Goal: Transaction & Acquisition: Purchase product/service

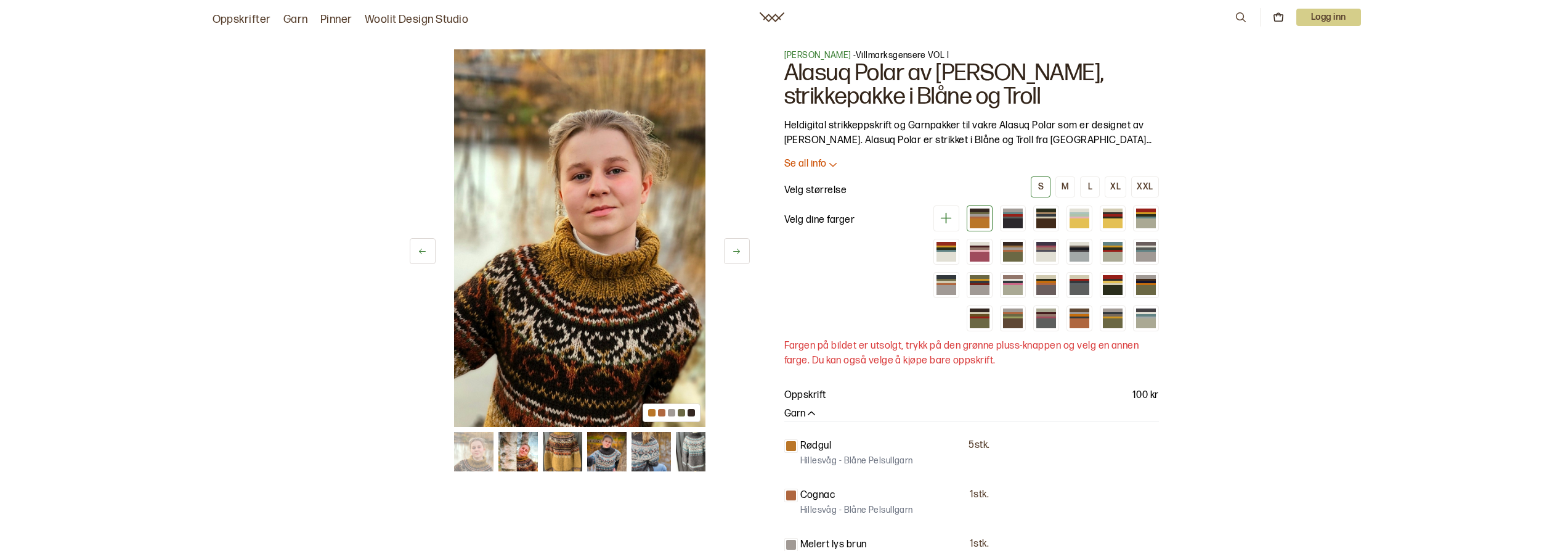
click at [744, 249] on button at bounding box center [736, 250] width 26 height 26
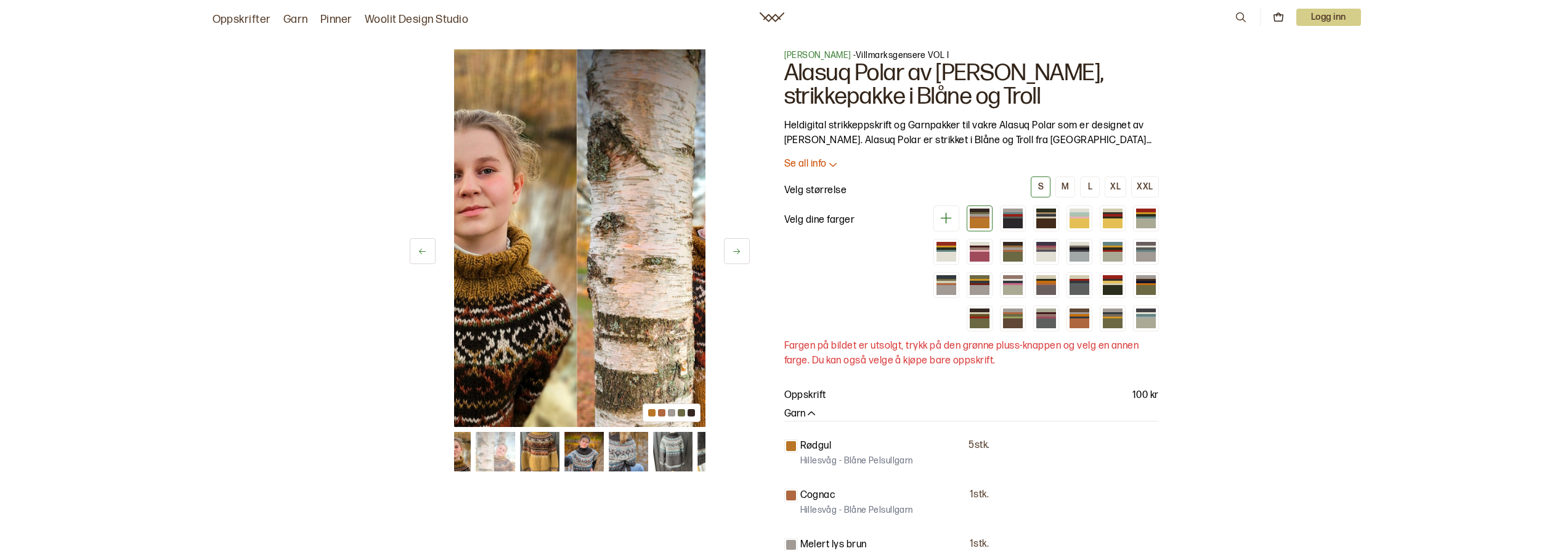
click at [744, 249] on button at bounding box center [736, 250] width 26 height 26
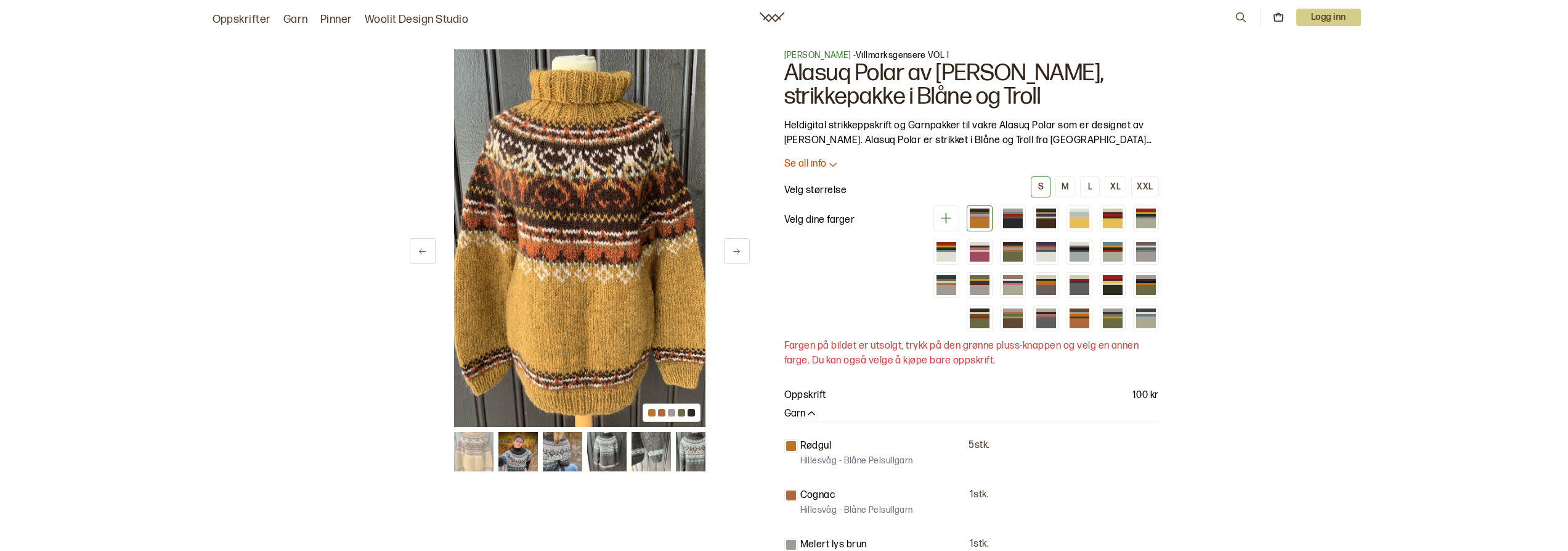
click at [744, 249] on button at bounding box center [736, 250] width 26 height 26
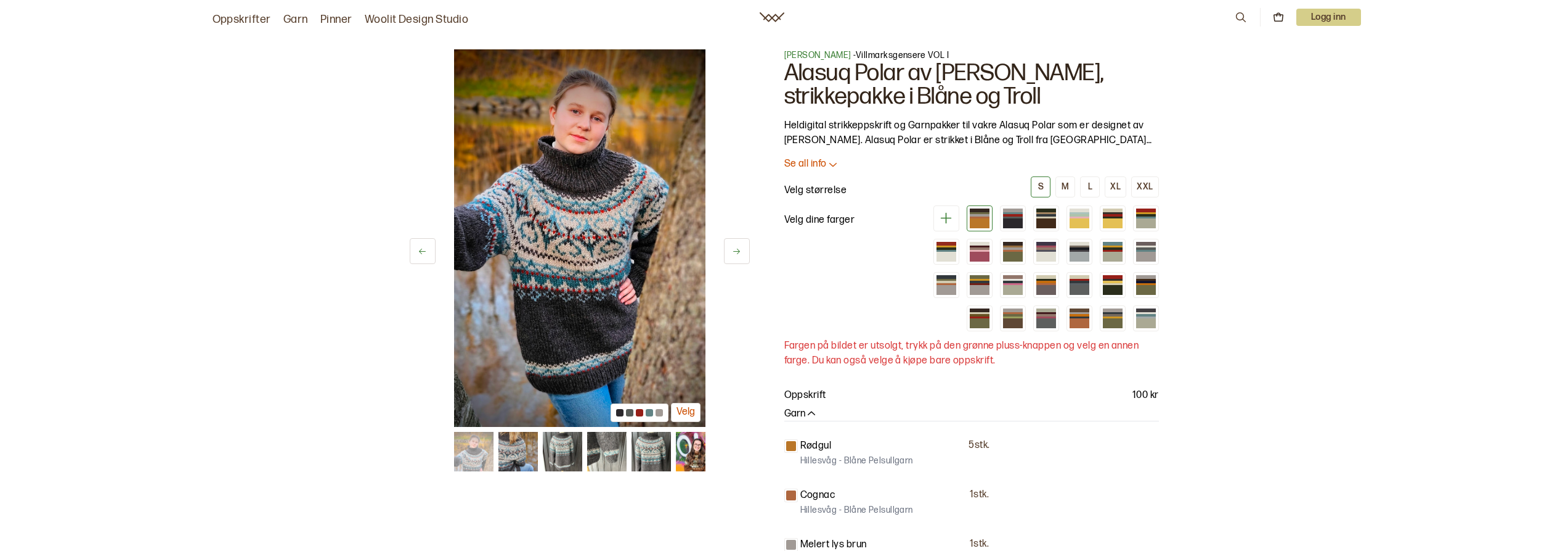
click at [743, 249] on button at bounding box center [736, 250] width 26 height 26
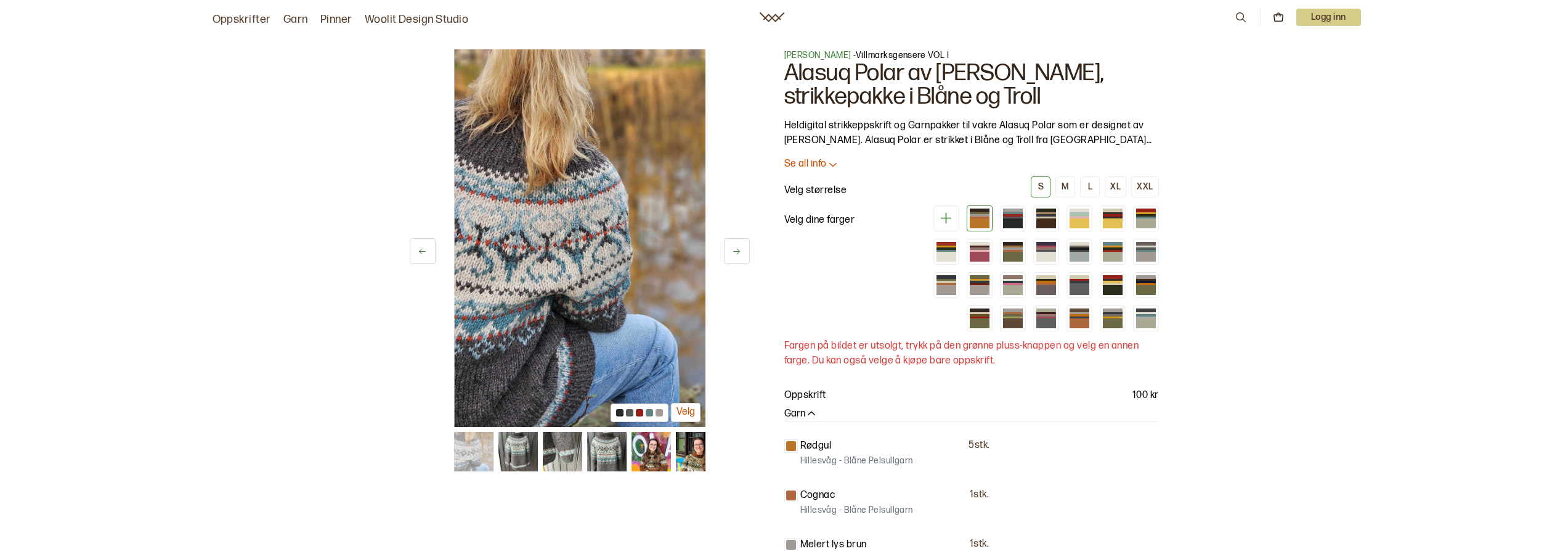
click at [743, 249] on button at bounding box center [736, 250] width 26 height 26
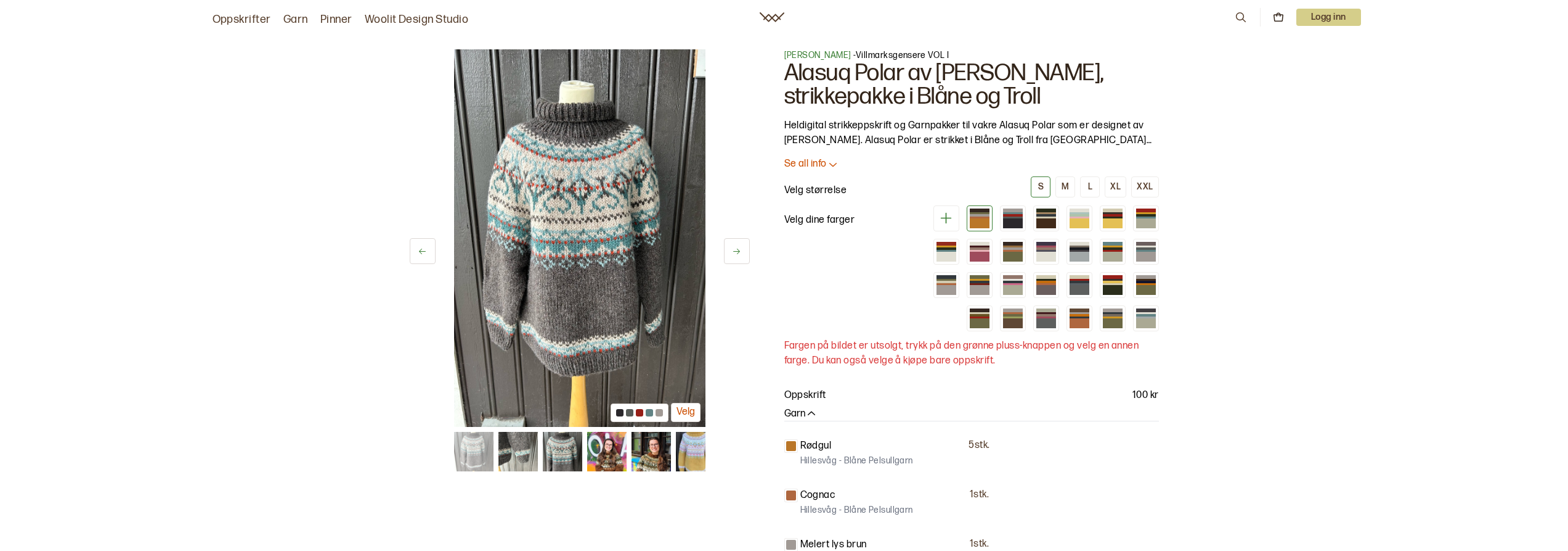
click at [743, 249] on button at bounding box center [736, 250] width 26 height 26
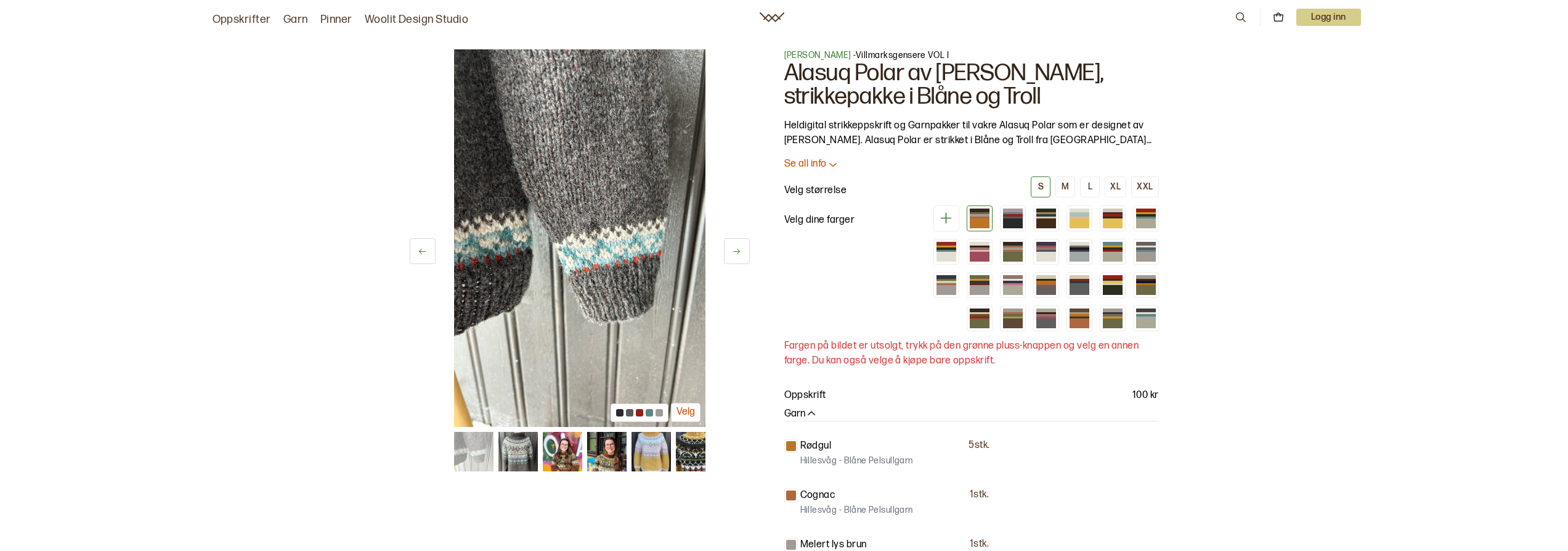
click at [743, 249] on button at bounding box center [736, 250] width 26 height 26
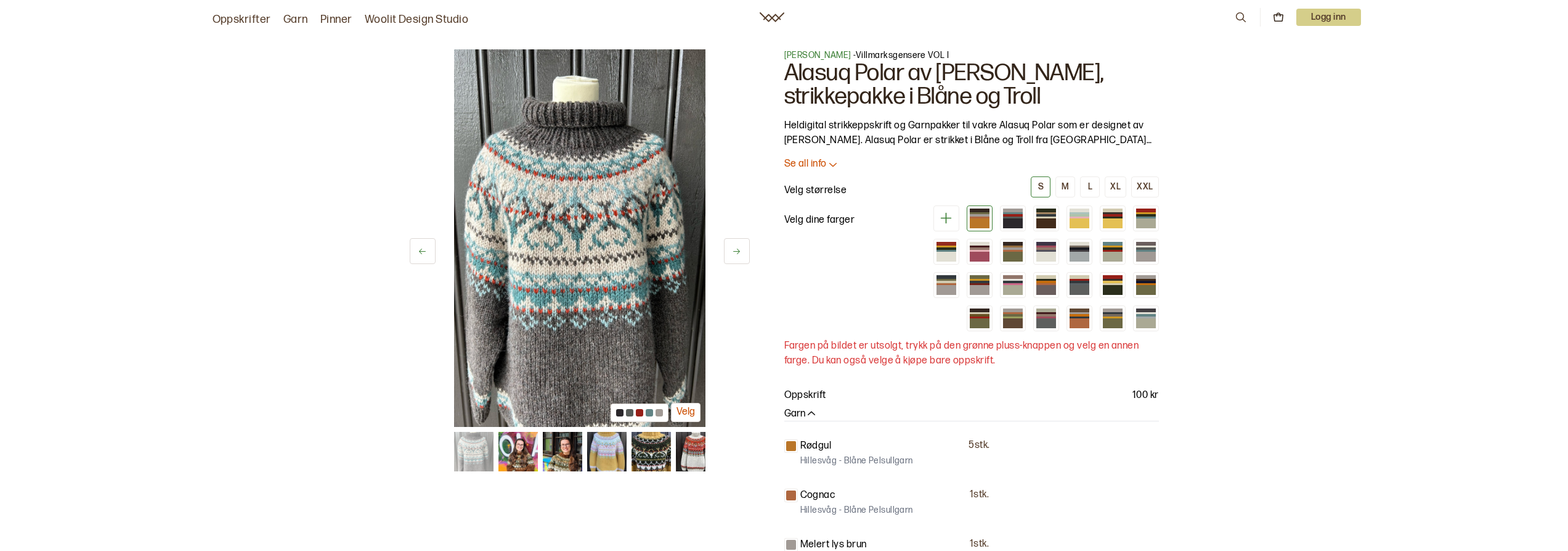
click at [743, 249] on button at bounding box center [736, 250] width 26 height 26
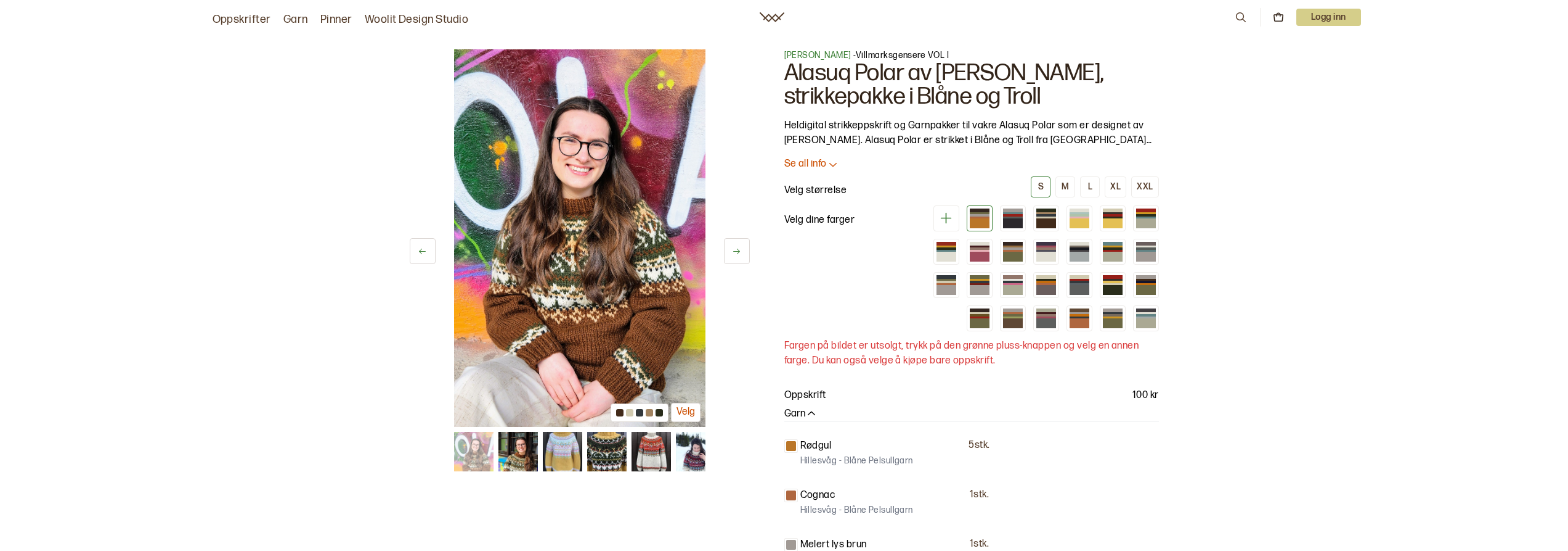
click at [743, 249] on button at bounding box center [736, 250] width 26 height 26
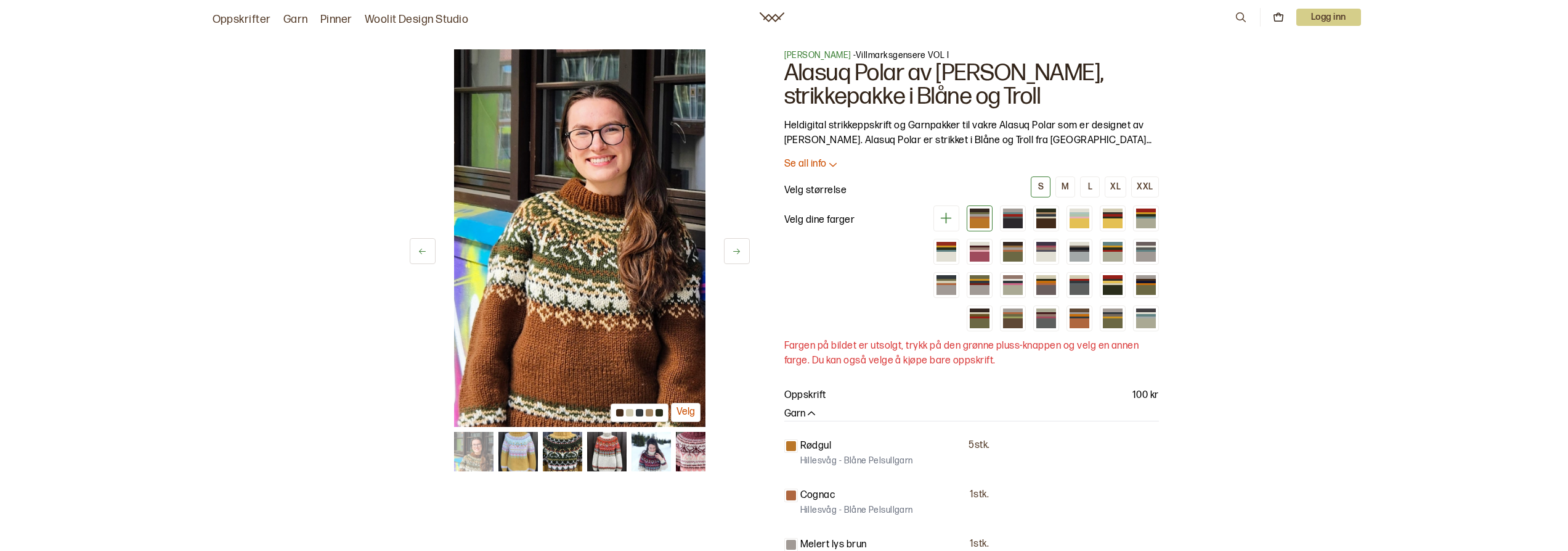
click at [743, 249] on button at bounding box center [736, 250] width 26 height 26
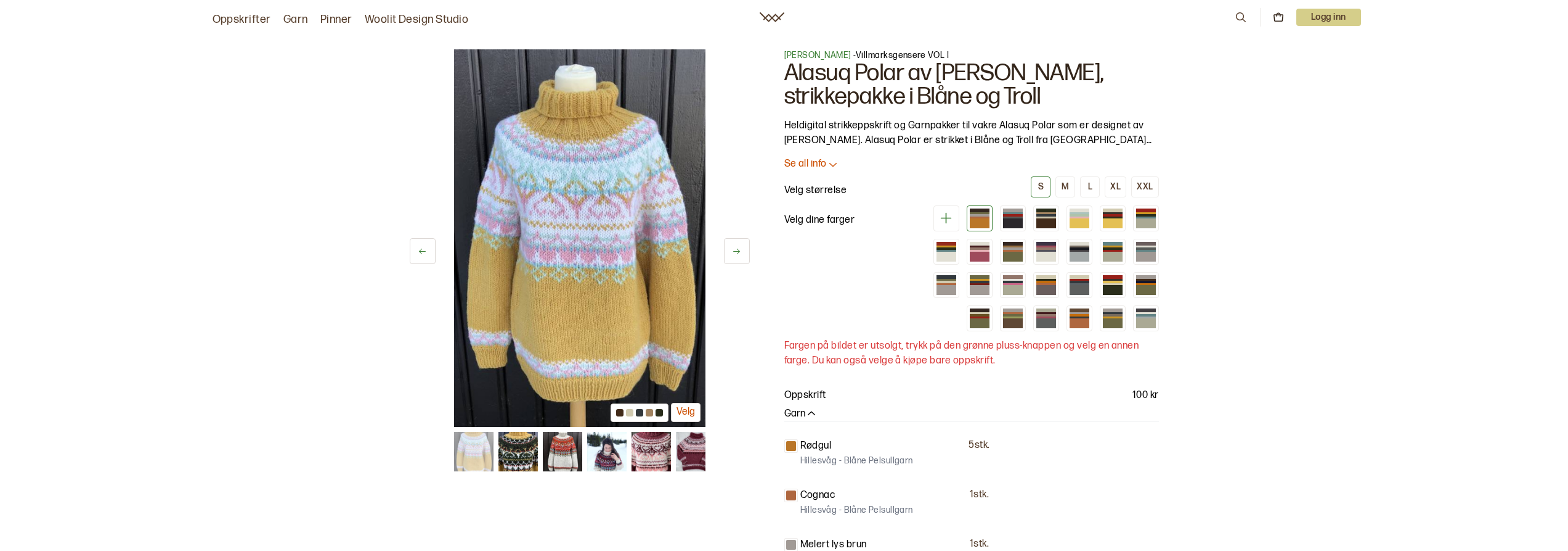
click at [743, 249] on button at bounding box center [736, 250] width 26 height 26
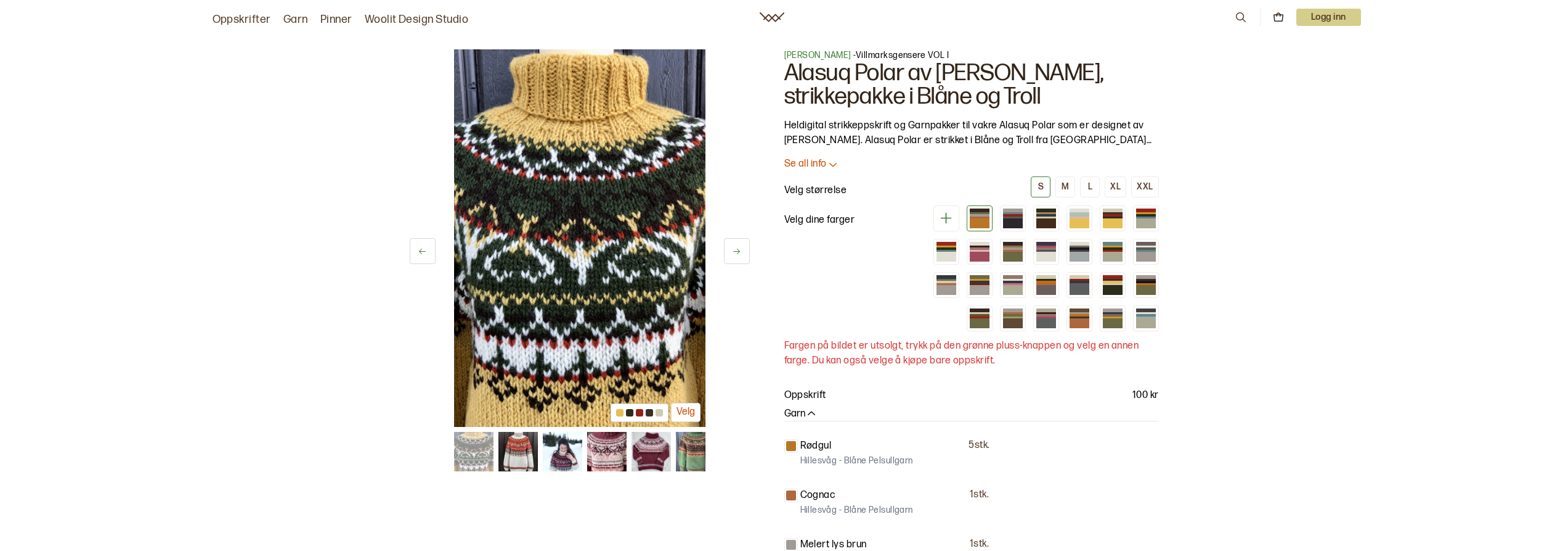
click at [743, 248] on button at bounding box center [736, 250] width 26 height 26
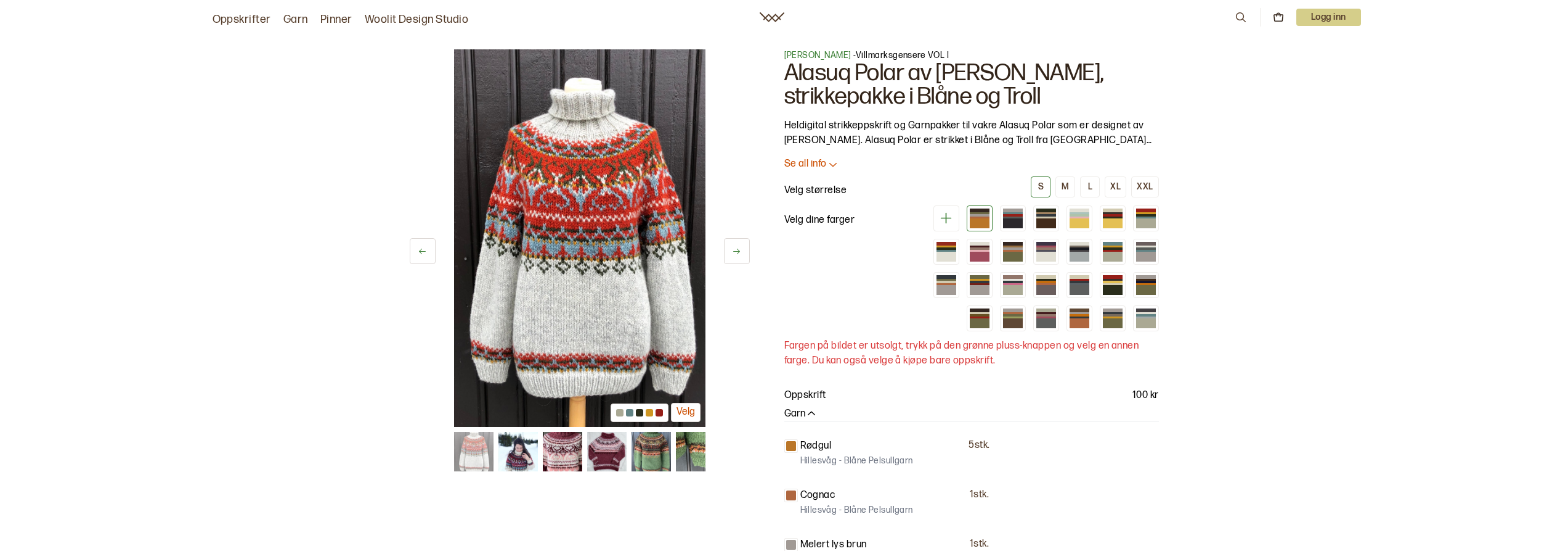
click at [743, 248] on button at bounding box center [736, 250] width 26 height 26
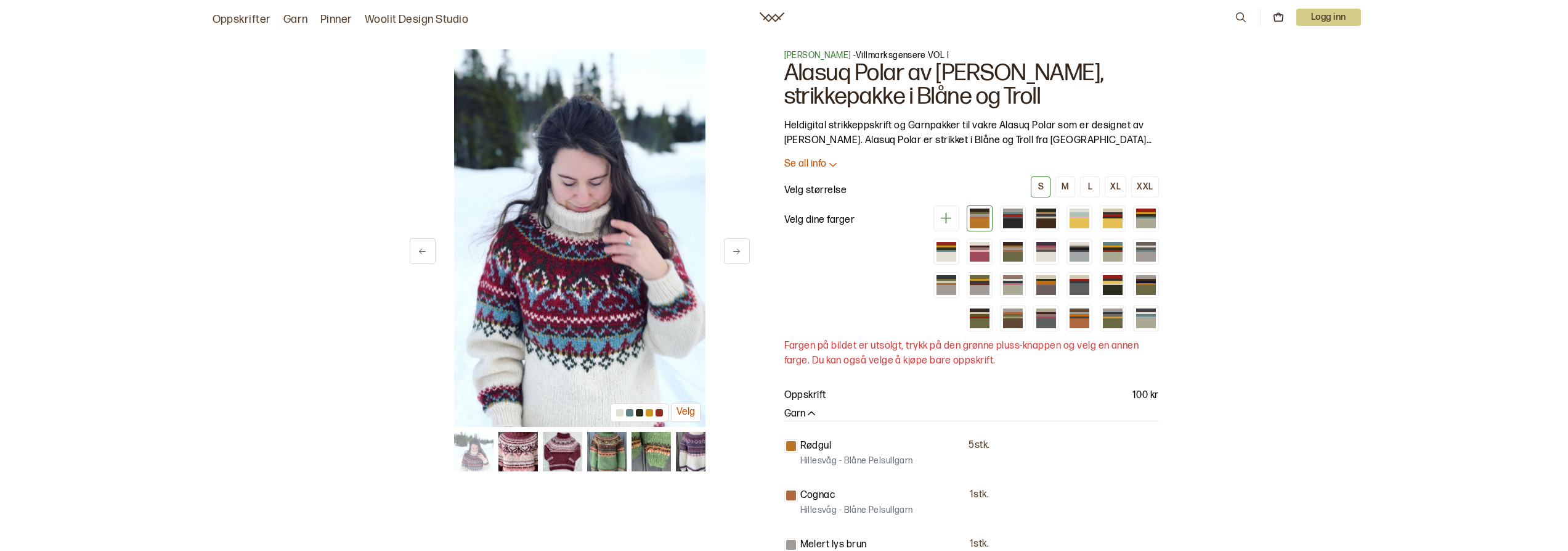
click at [743, 248] on button at bounding box center [736, 250] width 26 height 26
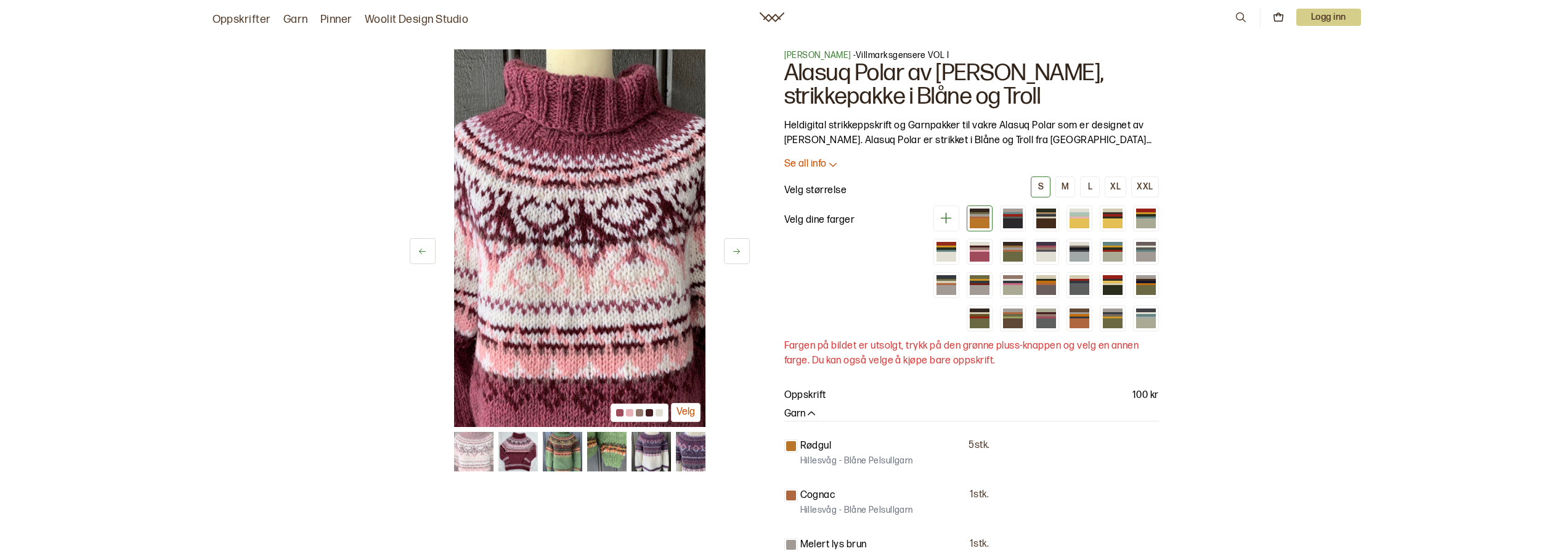
click at [743, 248] on button at bounding box center [736, 250] width 26 height 26
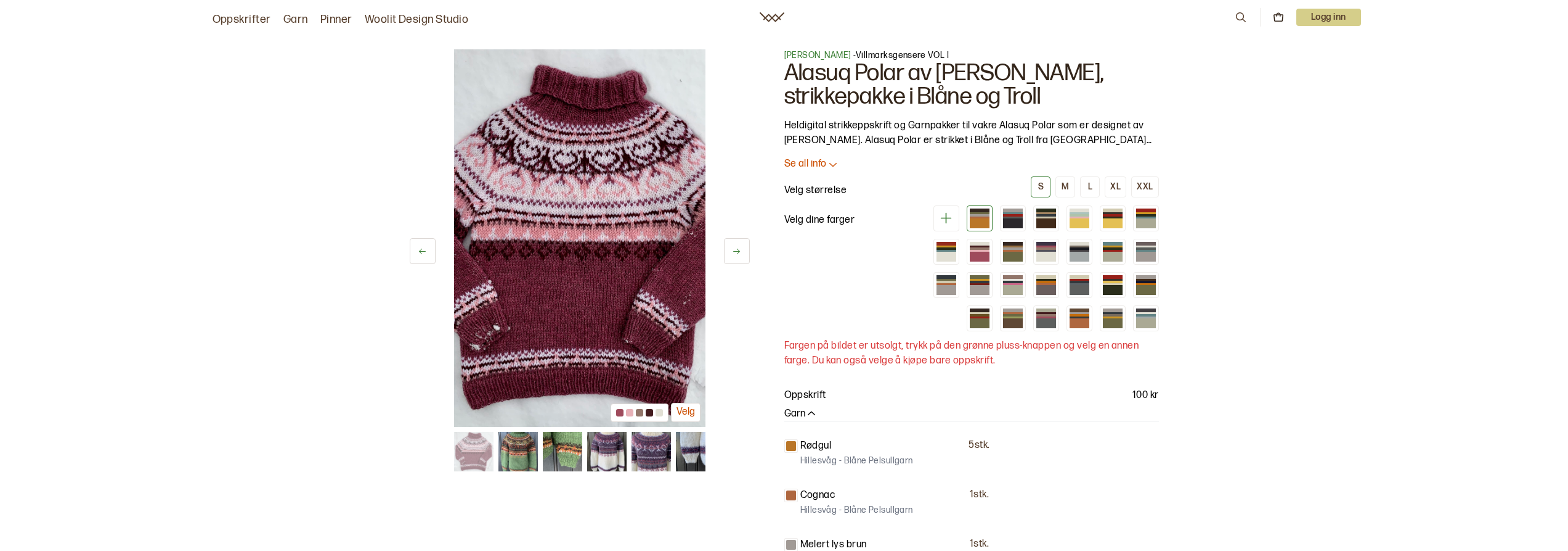
click at [743, 248] on button at bounding box center [736, 250] width 26 height 26
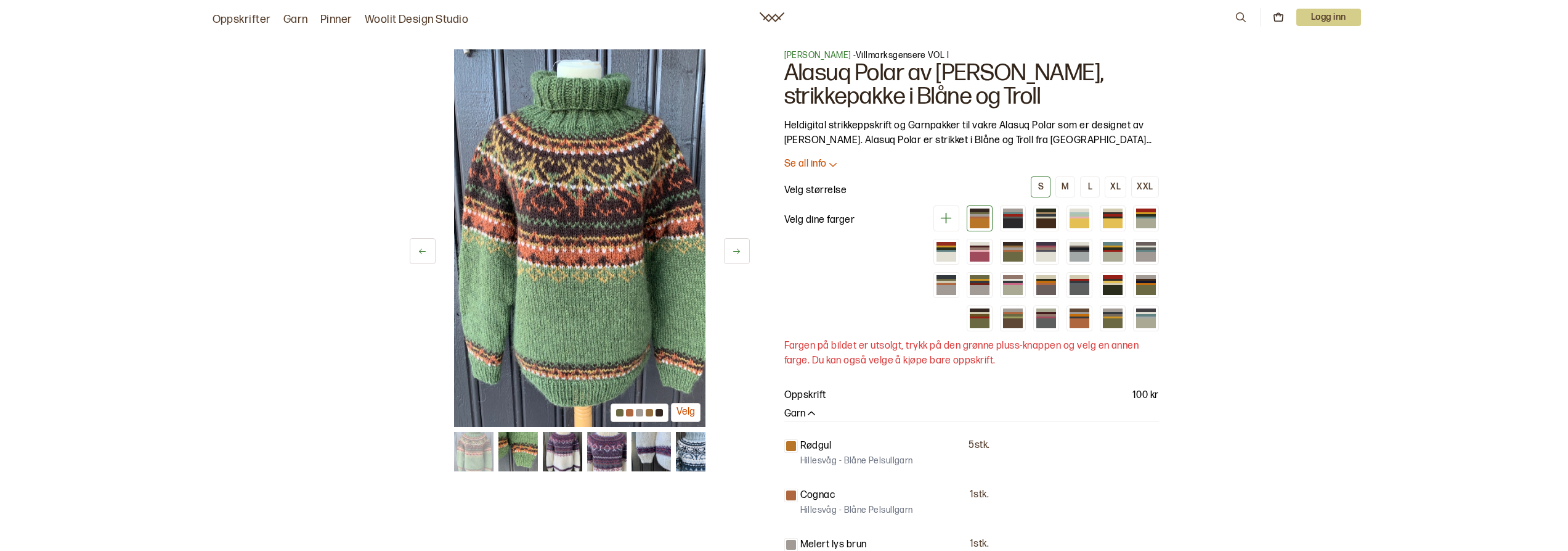
click at [743, 248] on button at bounding box center [736, 250] width 26 height 26
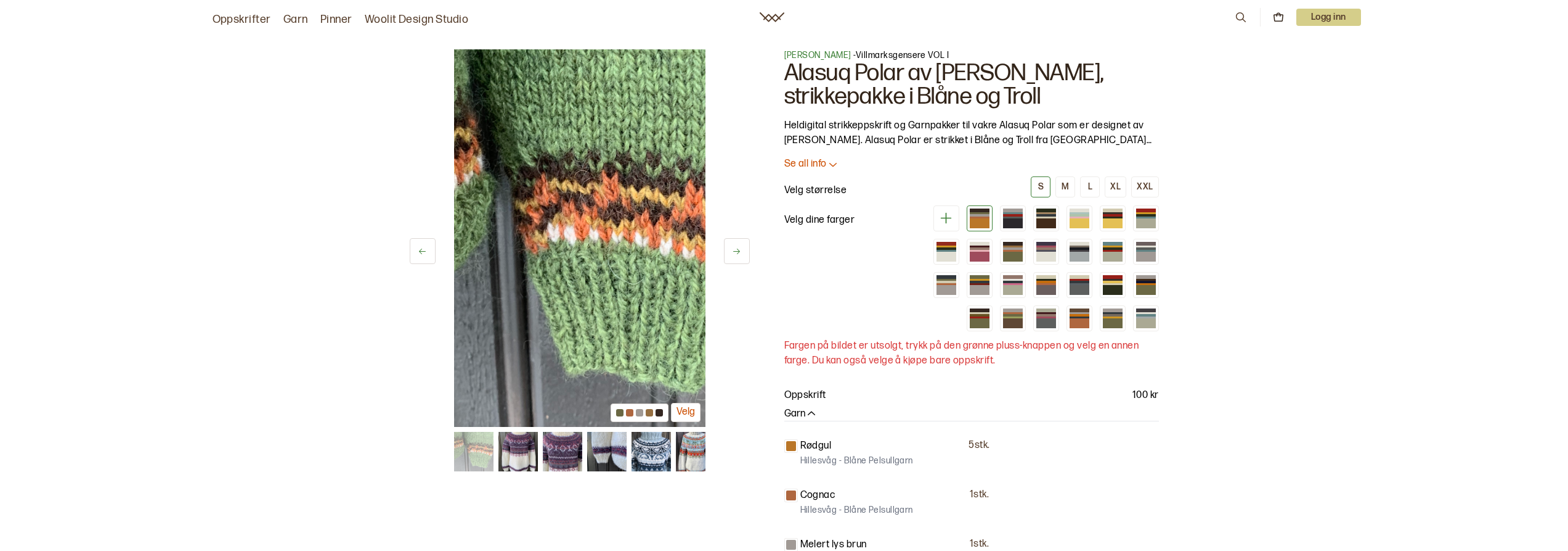
click at [743, 248] on button at bounding box center [736, 250] width 26 height 26
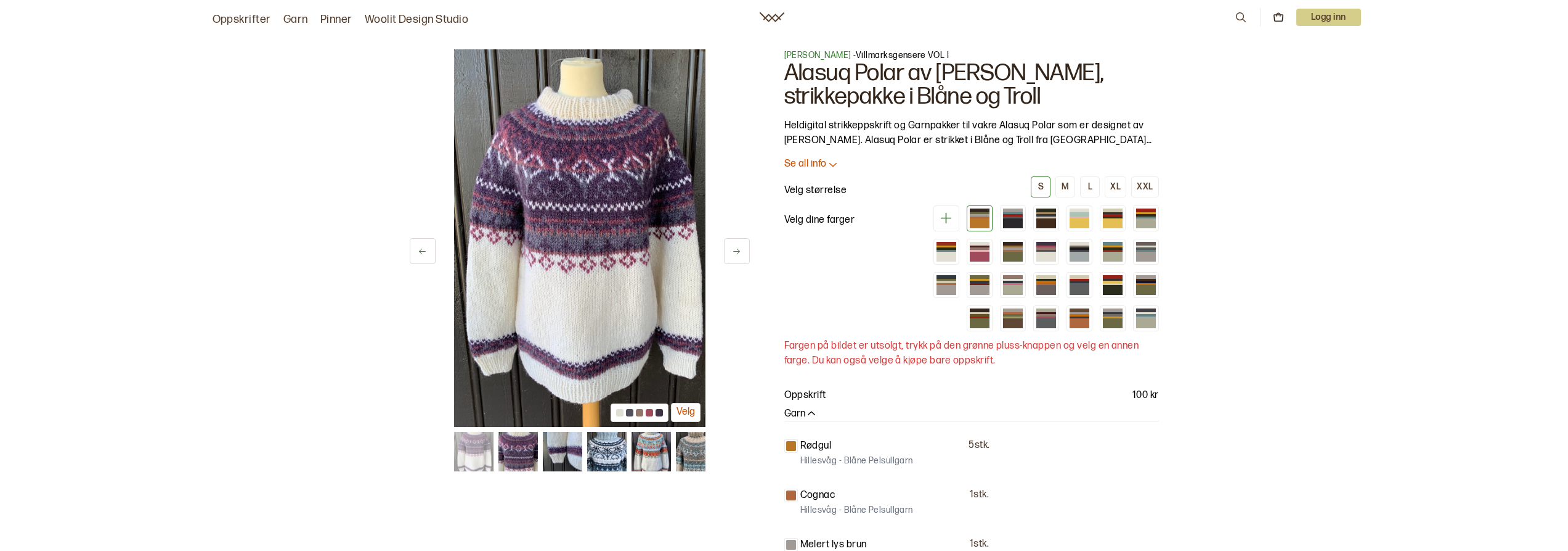
click at [743, 247] on button at bounding box center [736, 250] width 26 height 26
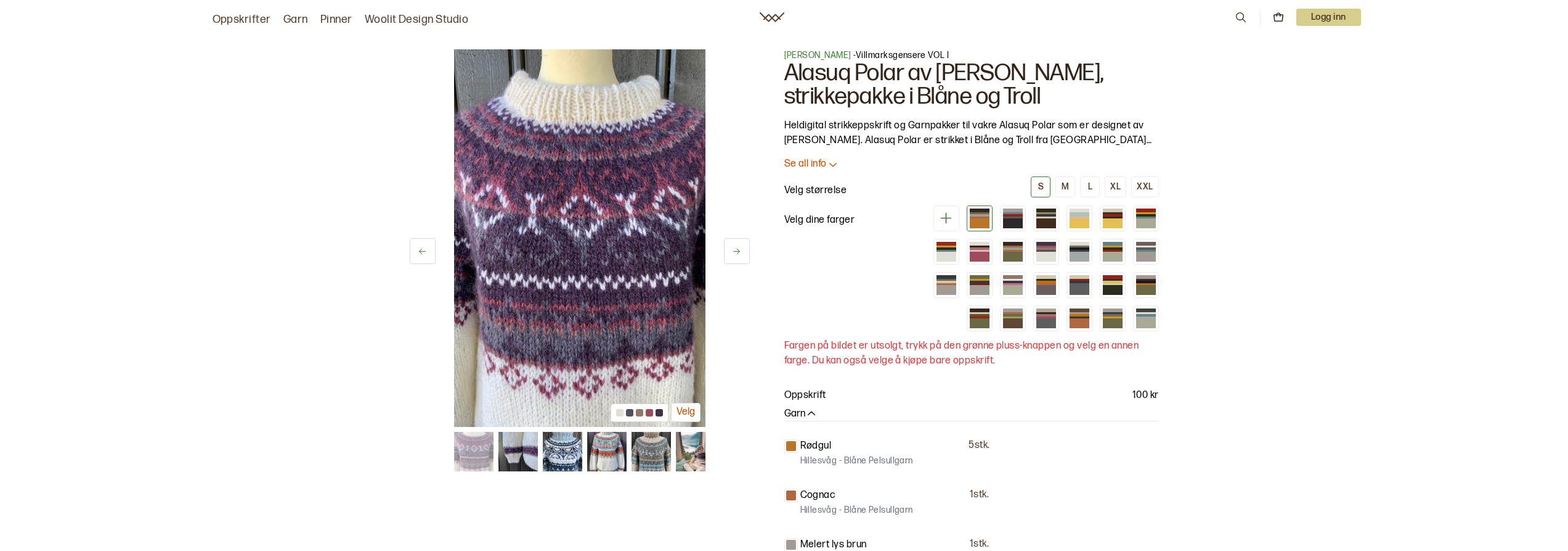
click at [743, 247] on button at bounding box center [736, 250] width 26 height 26
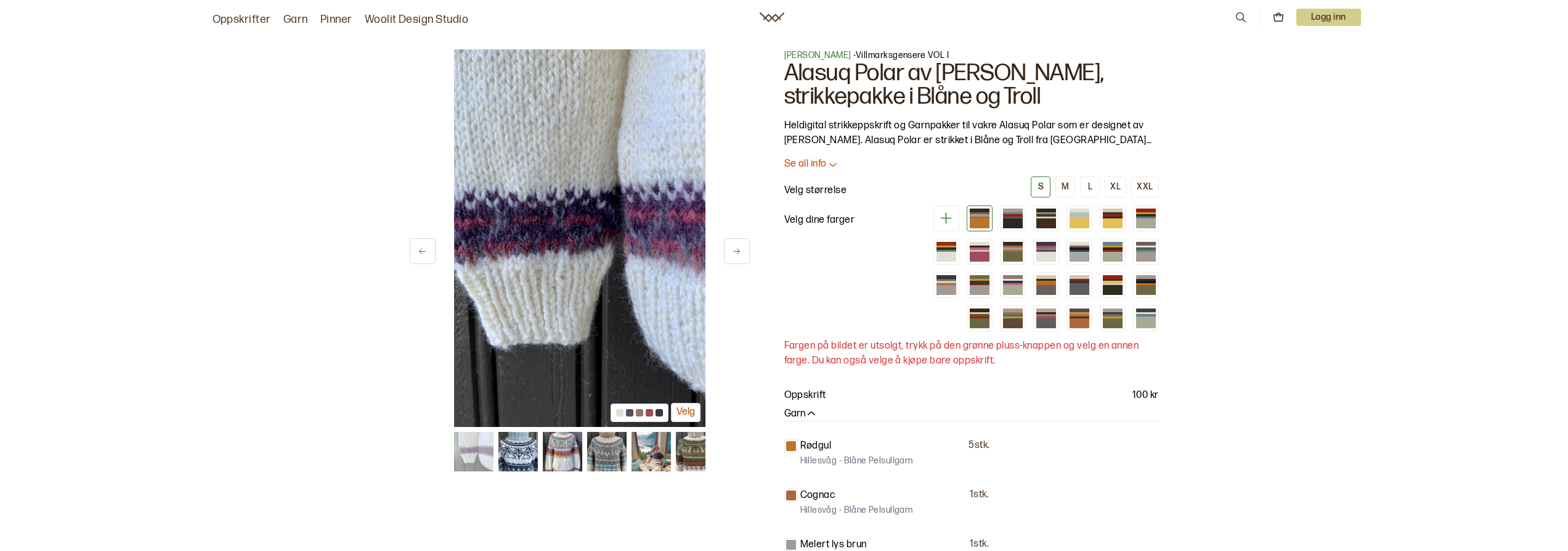
click at [743, 247] on button at bounding box center [736, 250] width 26 height 26
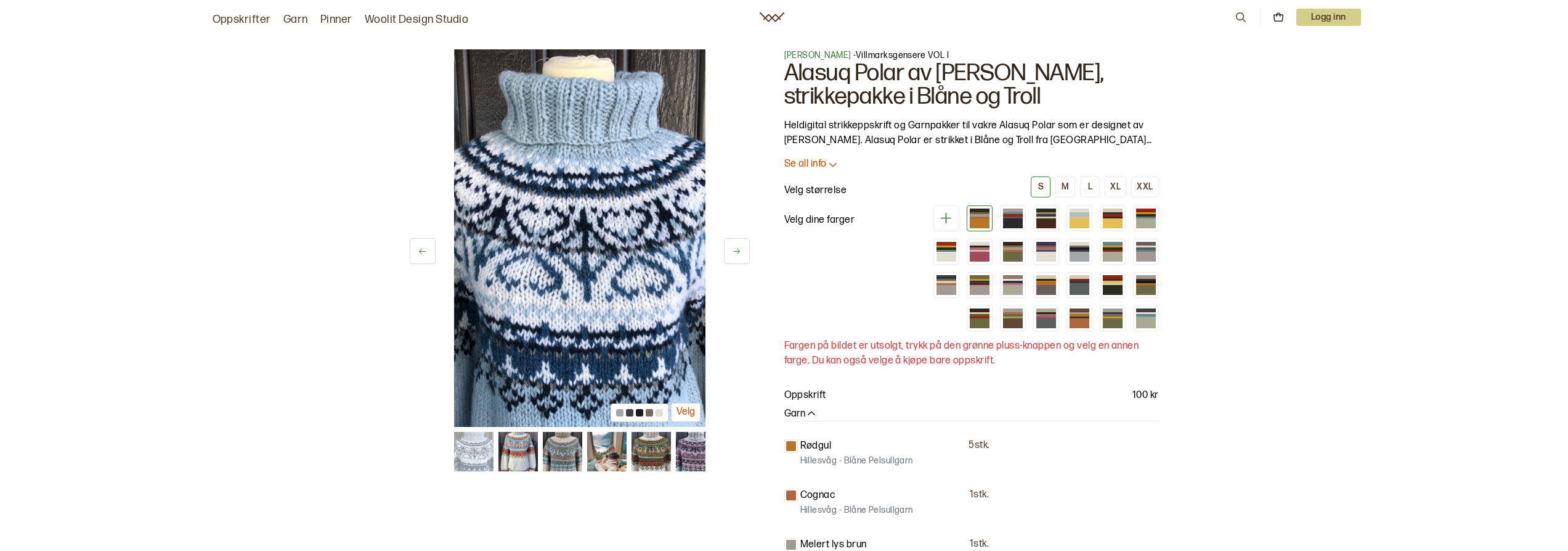
click at [743, 247] on button at bounding box center [736, 250] width 26 height 26
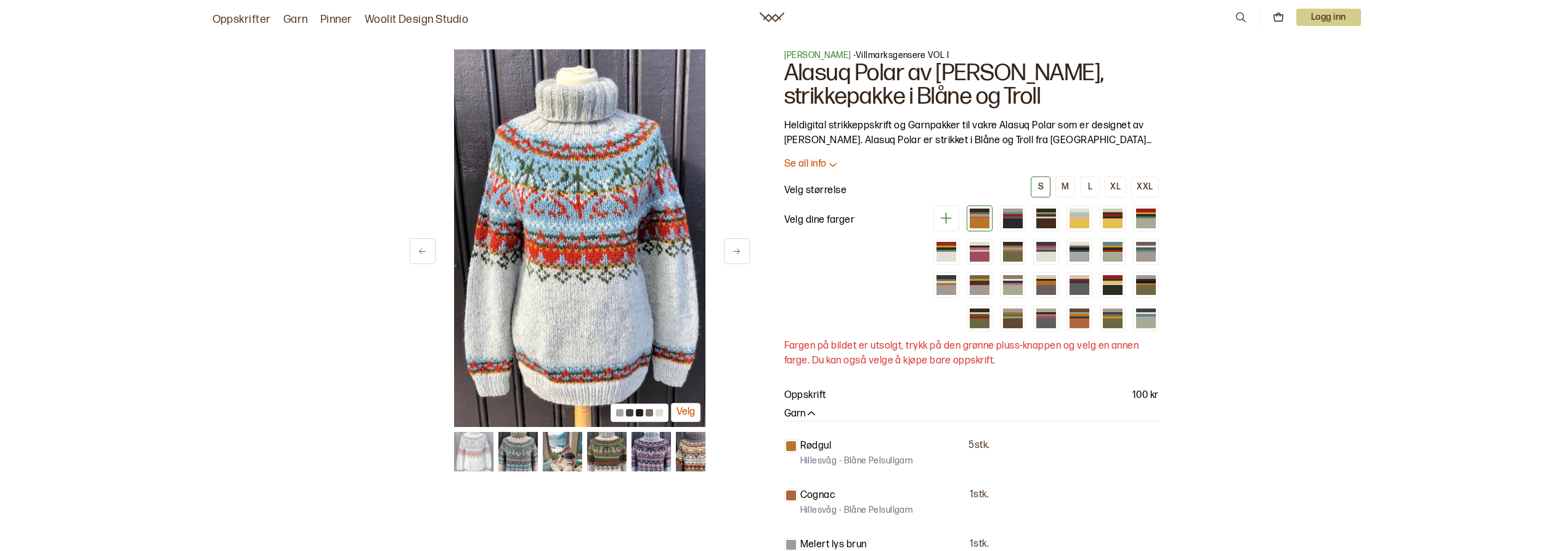
click at [743, 247] on button at bounding box center [736, 250] width 26 height 26
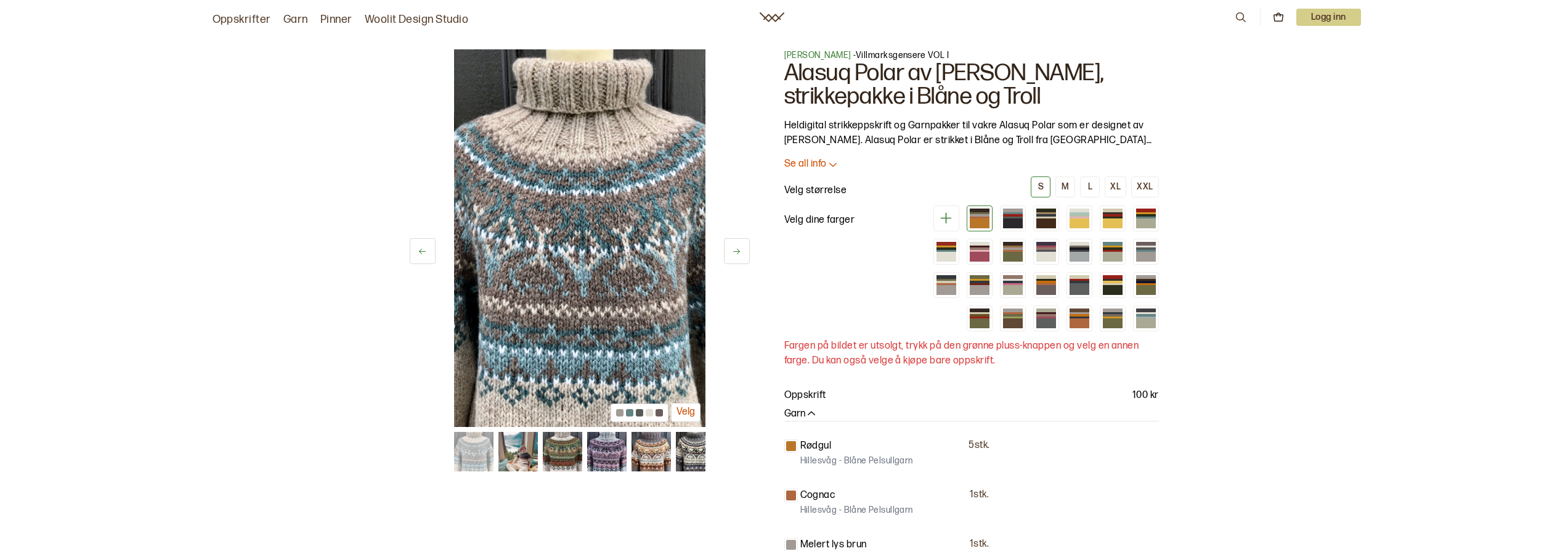
click at [743, 247] on button at bounding box center [736, 250] width 26 height 26
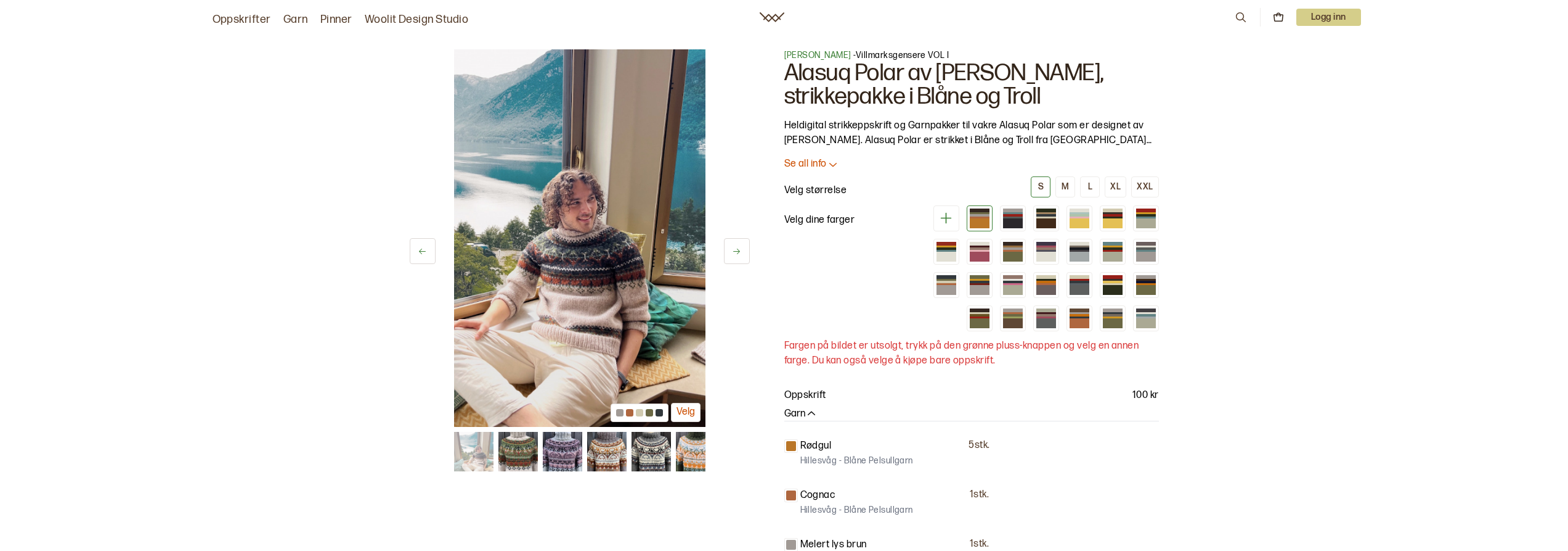
click at [681, 412] on button "Velg" at bounding box center [686, 412] width 29 height 19
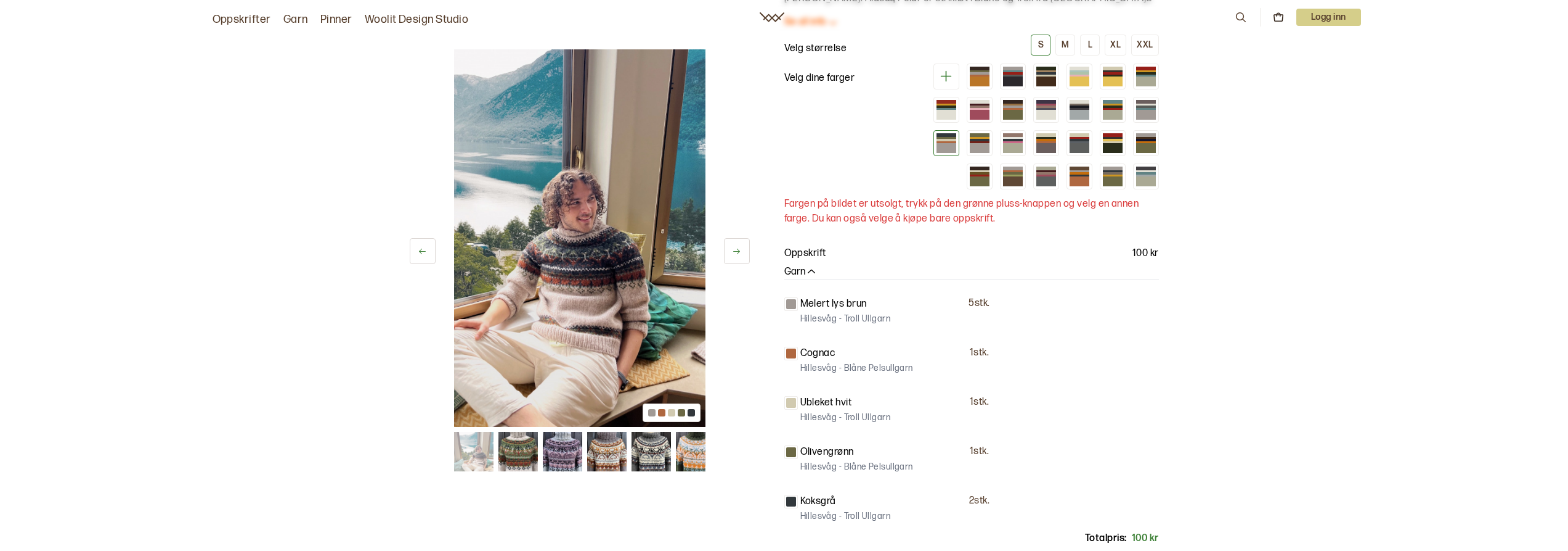
scroll to position [185, 0]
